Goal: Information Seeking & Learning: Learn about a topic

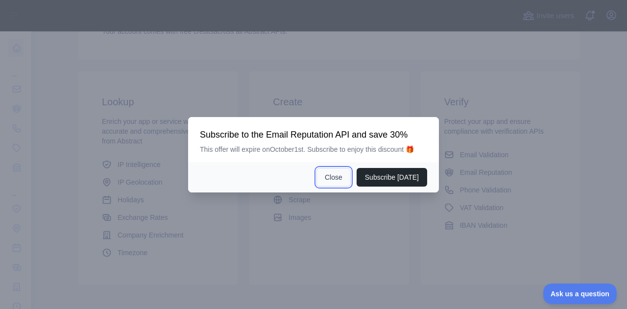
click at [339, 177] on button "Close" at bounding box center [333, 177] width 34 height 19
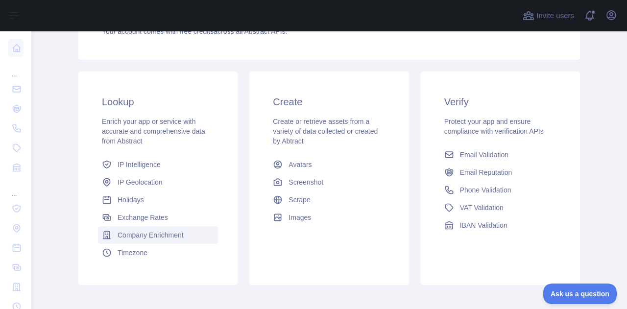
click at [142, 236] on span "Company Enrichment" at bounding box center [151, 235] width 66 height 10
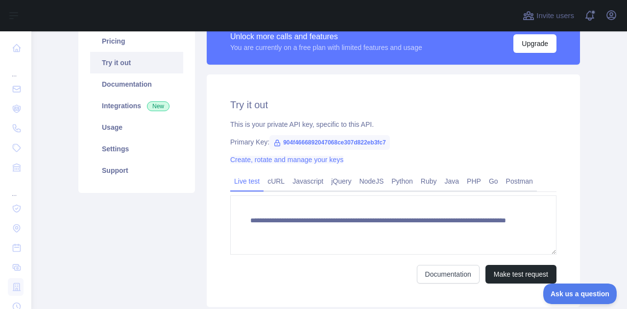
scroll to position [119, 0]
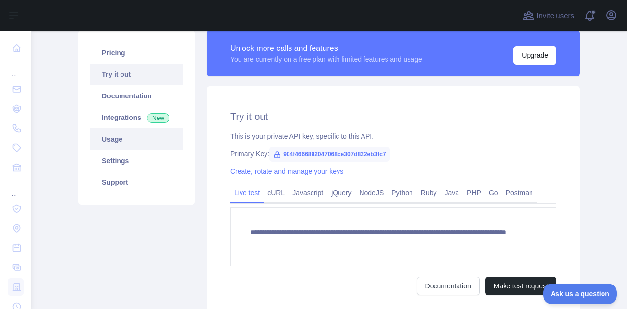
click at [124, 148] on link "Usage" at bounding box center [136, 139] width 93 height 22
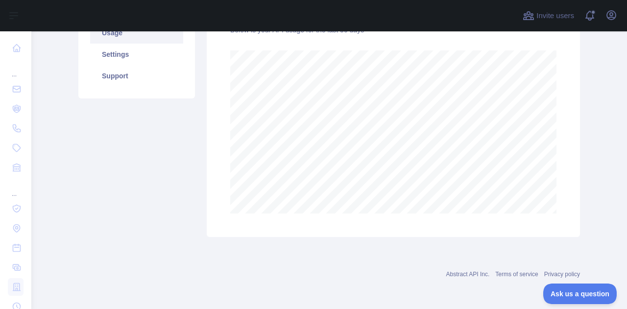
scroll to position [94, 0]
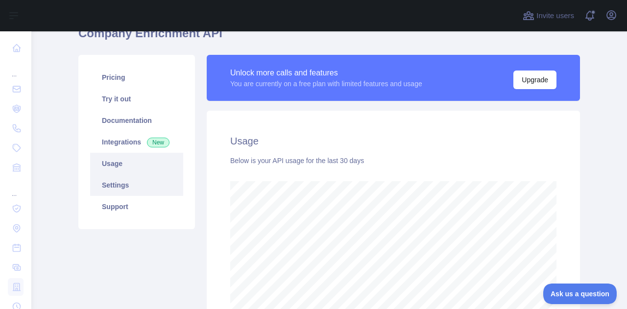
click at [126, 183] on link "Settings" at bounding box center [136, 185] width 93 height 22
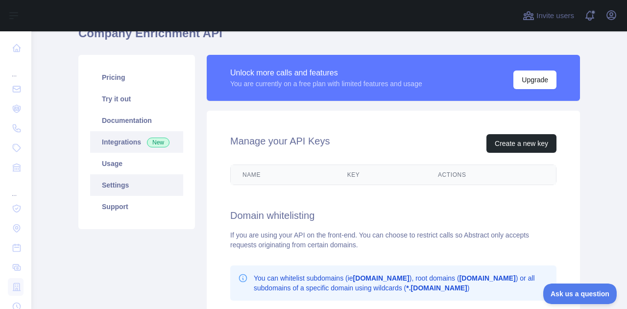
click at [122, 145] on link "Integrations New" at bounding box center [136, 142] width 93 height 22
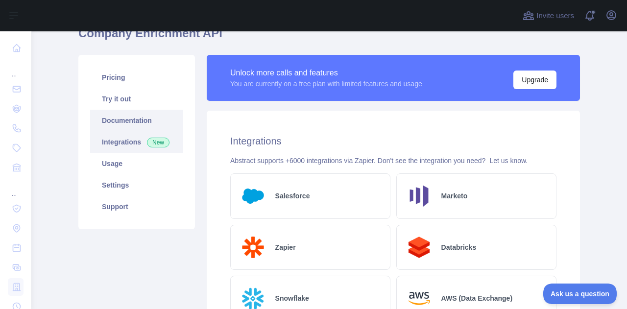
click at [120, 121] on link "Documentation" at bounding box center [136, 121] width 93 height 22
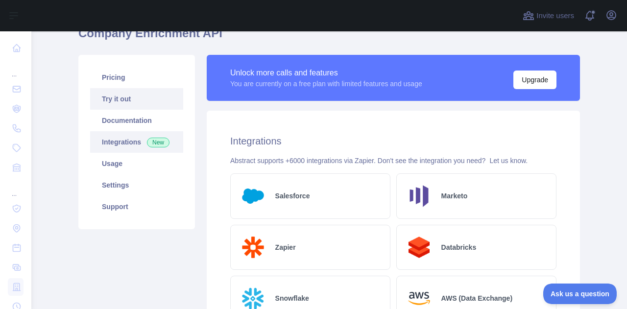
click at [107, 97] on link "Try it out" at bounding box center [136, 99] width 93 height 22
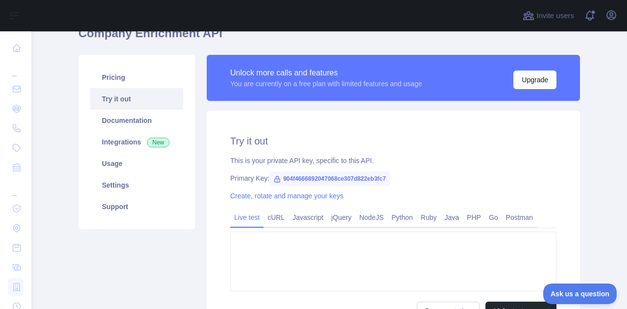
type textarea "**********"
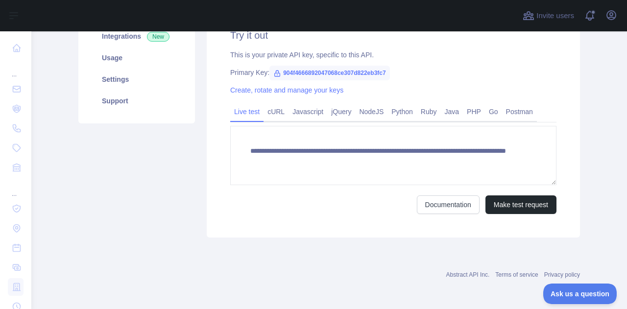
scroll to position [70, 0]
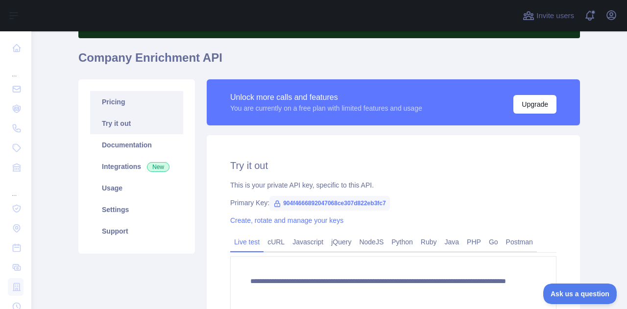
click at [108, 105] on link "Pricing" at bounding box center [136, 102] width 93 height 22
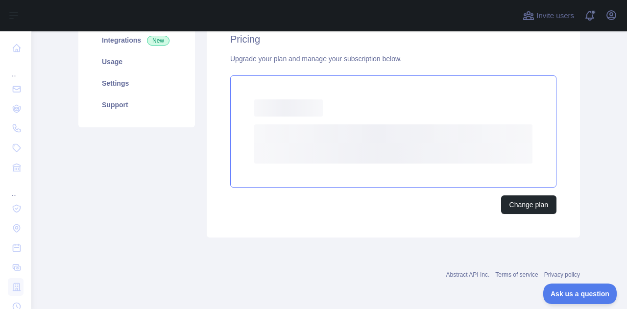
scroll to position [169, 0]
